Goal: Task Accomplishment & Management: Manage account settings

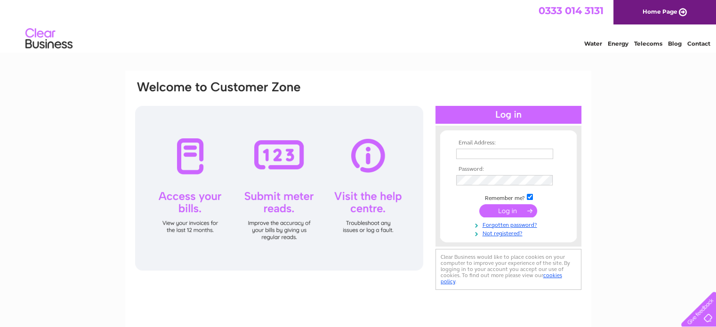
type input "invoices@leadergroup.co.uk"
click at [495, 210] on input "submit" at bounding box center [508, 210] width 58 height 13
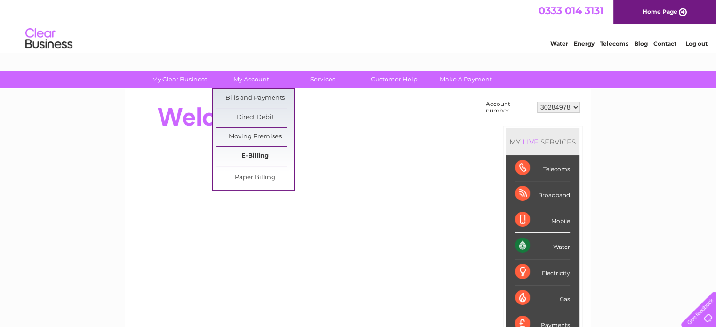
click at [245, 156] on link "E-Billing" at bounding box center [255, 156] width 78 height 19
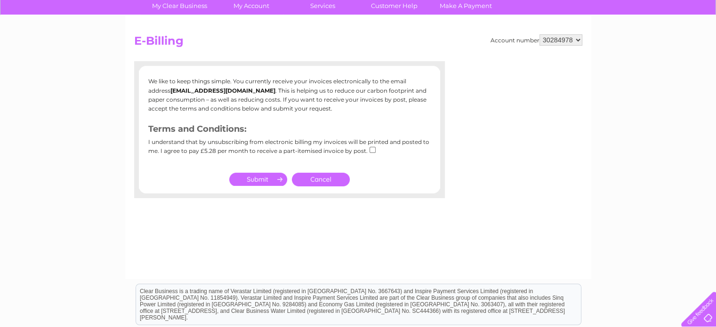
scroll to position [188, 0]
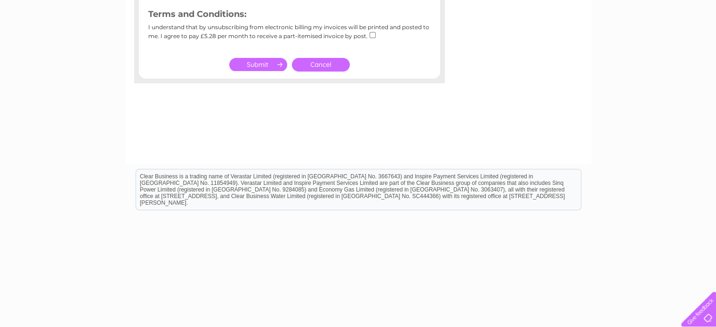
click at [256, 69] on input "submit" at bounding box center [258, 64] width 58 height 13
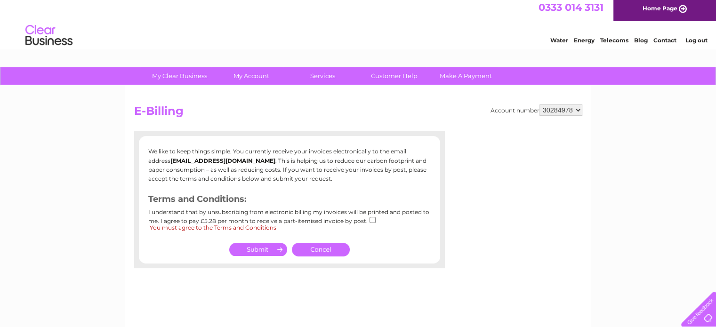
scroll to position [0, 0]
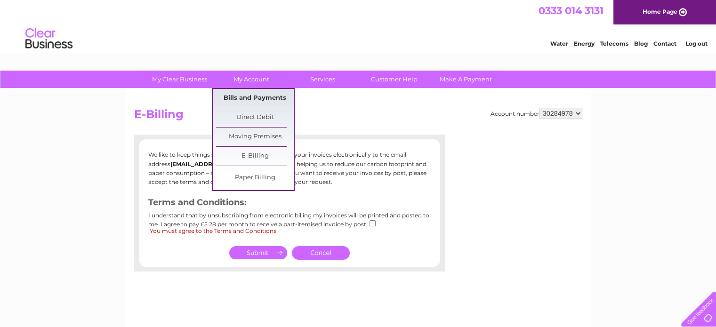
click at [256, 99] on link "Bills and Payments" at bounding box center [255, 98] width 78 height 19
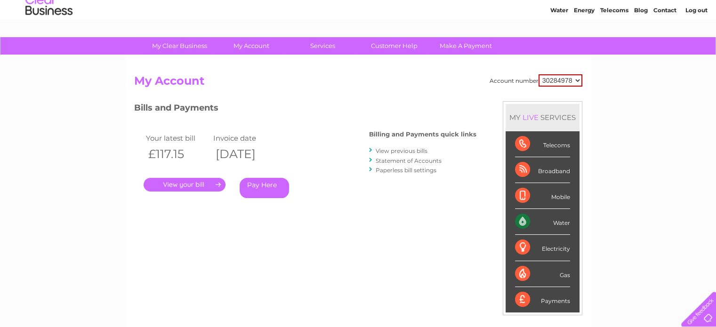
scroll to position [94, 0]
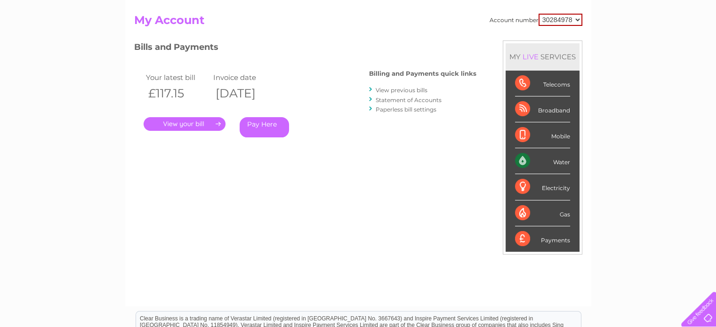
click at [197, 119] on link "." at bounding box center [184, 124] width 82 height 14
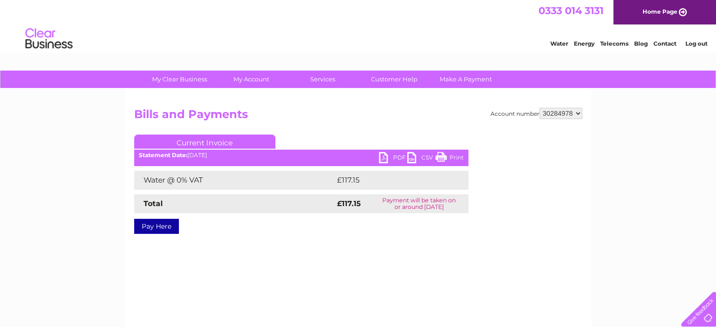
click at [390, 155] on link "PDF" at bounding box center [393, 159] width 28 height 14
